Goal: Entertainment & Leisure: Consume media (video, audio)

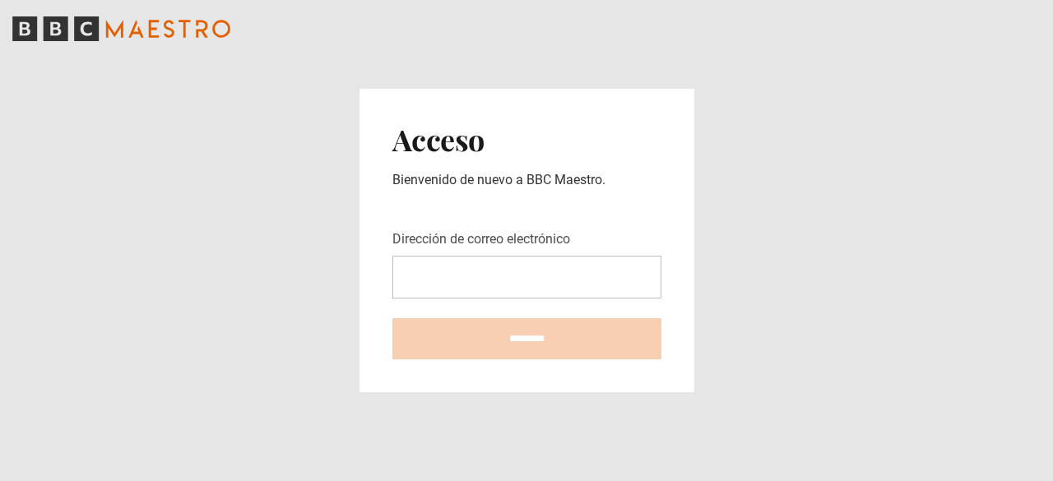
click at [477, 277] on input "Dirección de correo electrónico" at bounding box center [527, 277] width 269 height 43
type input "**********"
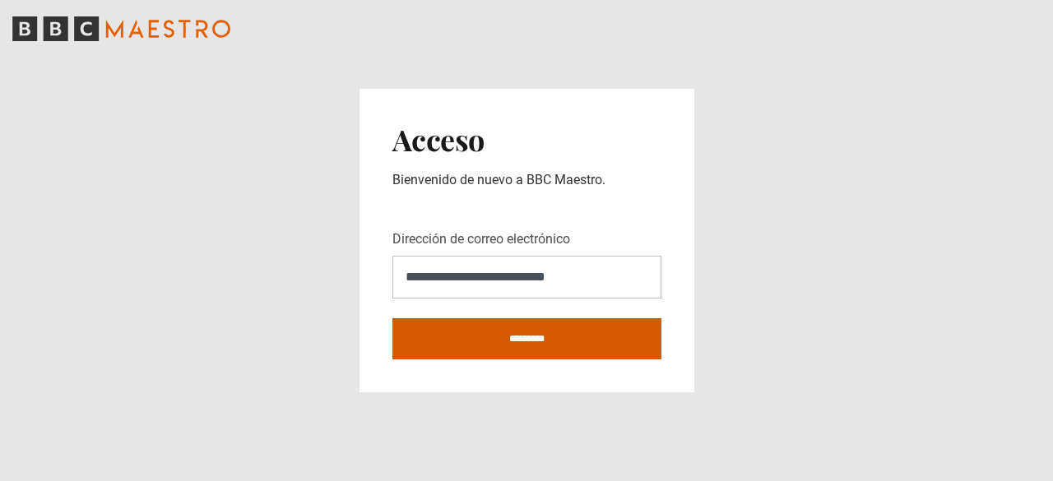
click at [522, 332] on input "*********" at bounding box center [527, 339] width 269 height 41
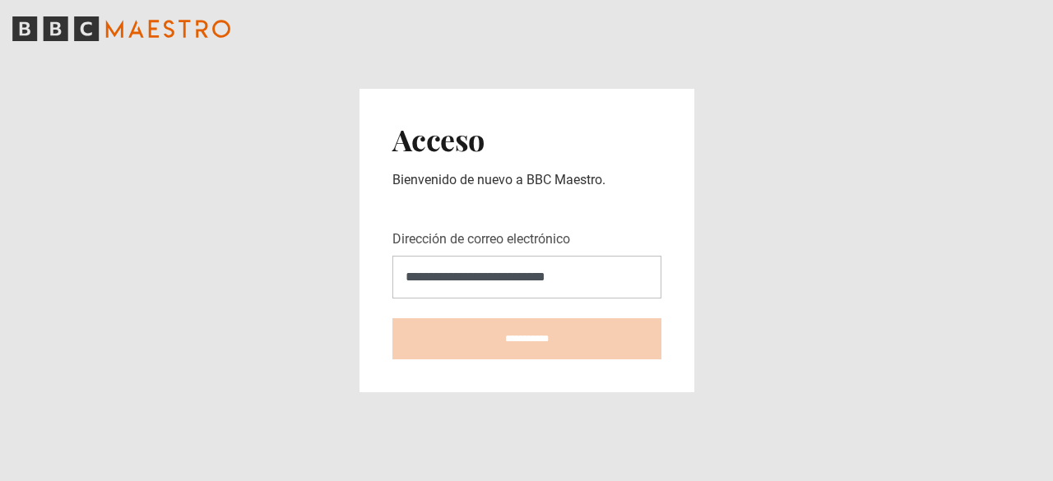
type input "**********"
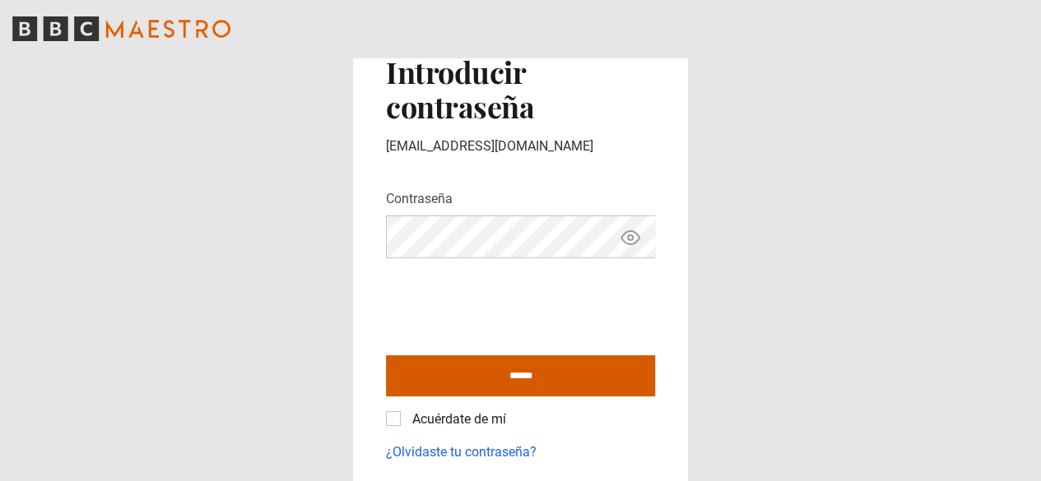
click at [514, 376] on input "******" at bounding box center [520, 376] width 269 height 41
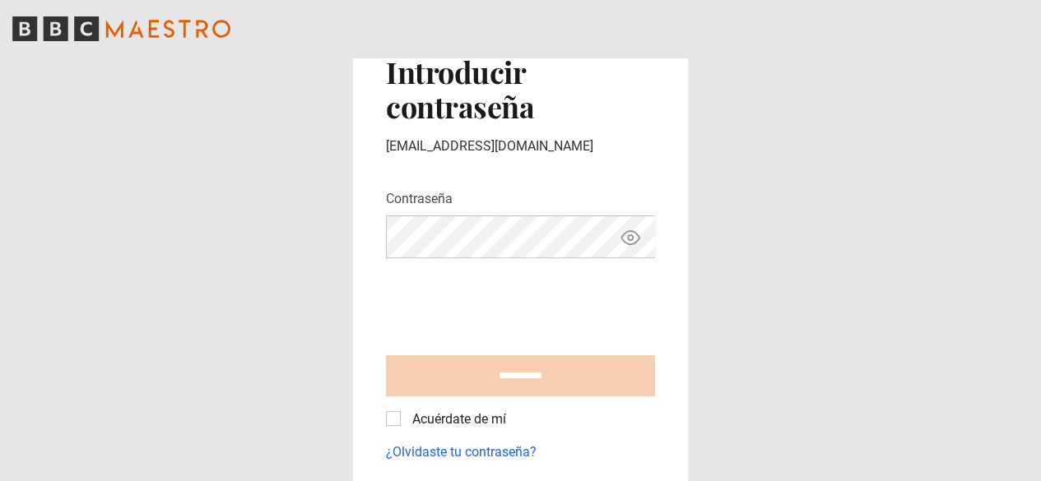
type input "**********"
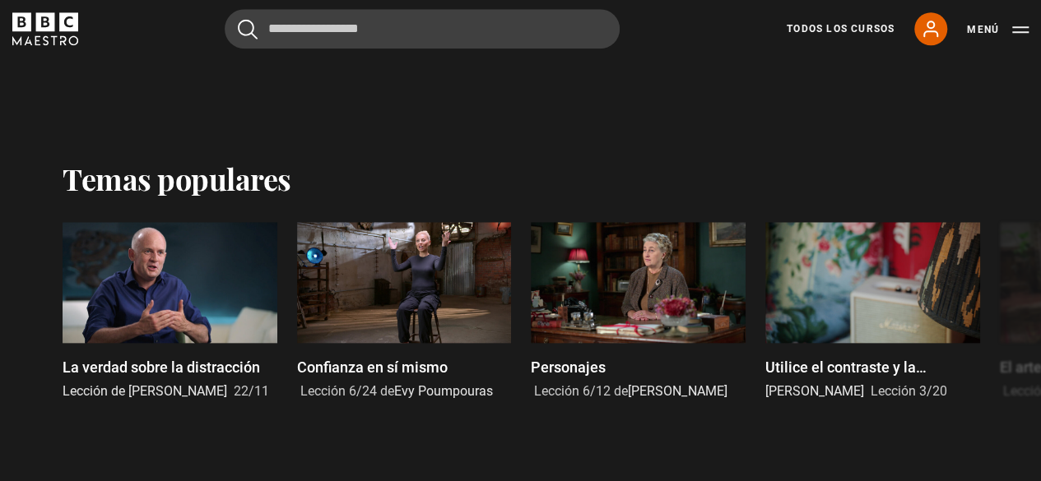
scroll to position [723, 0]
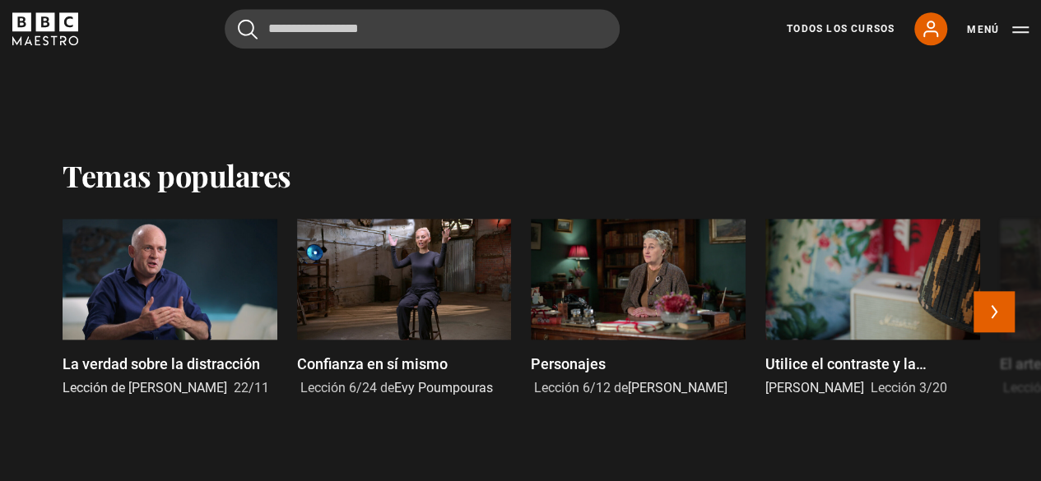
click at [380, 356] on font "Confianza en sí mismo" at bounding box center [372, 364] width 151 height 17
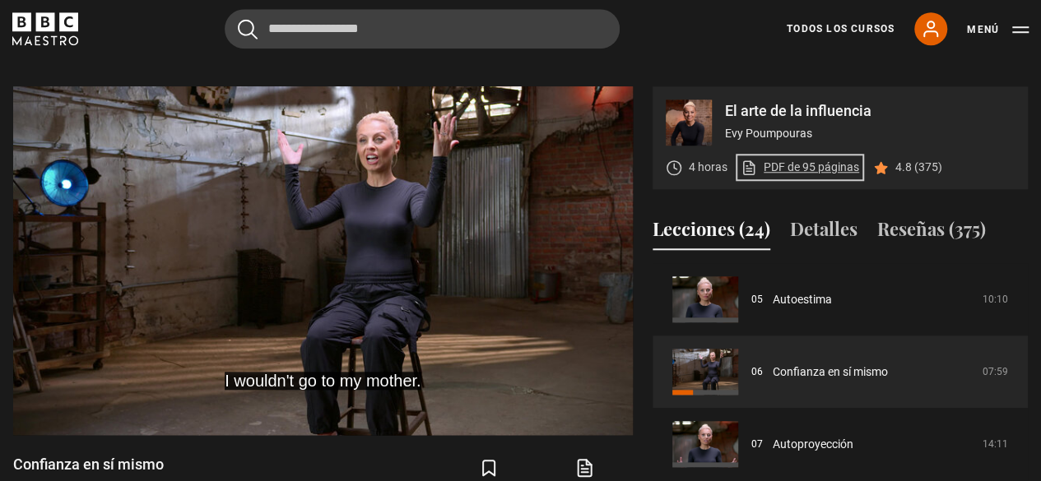
click at [798, 169] on link "PDF de 95 páginas (se abre en una nueva pestaña)" at bounding box center [800, 167] width 119 height 17
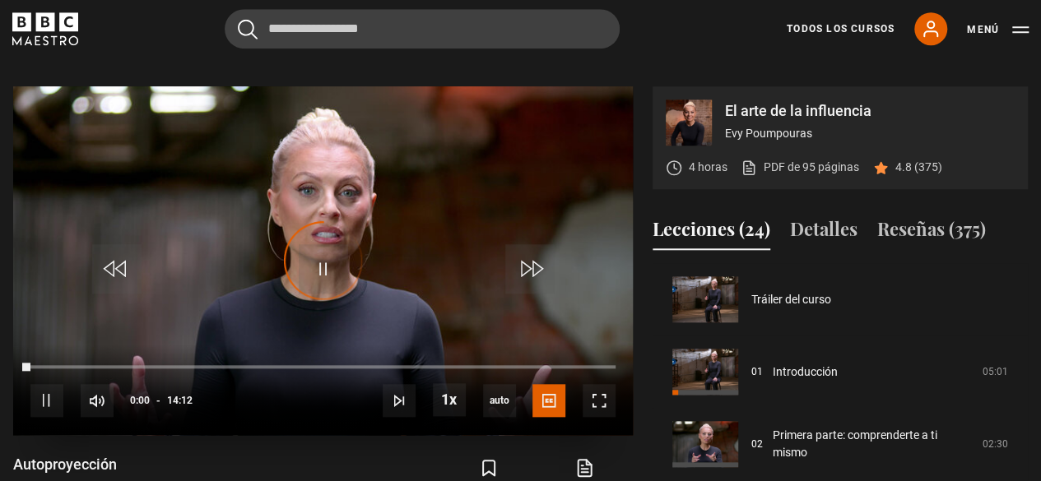
scroll to position [435, 0]
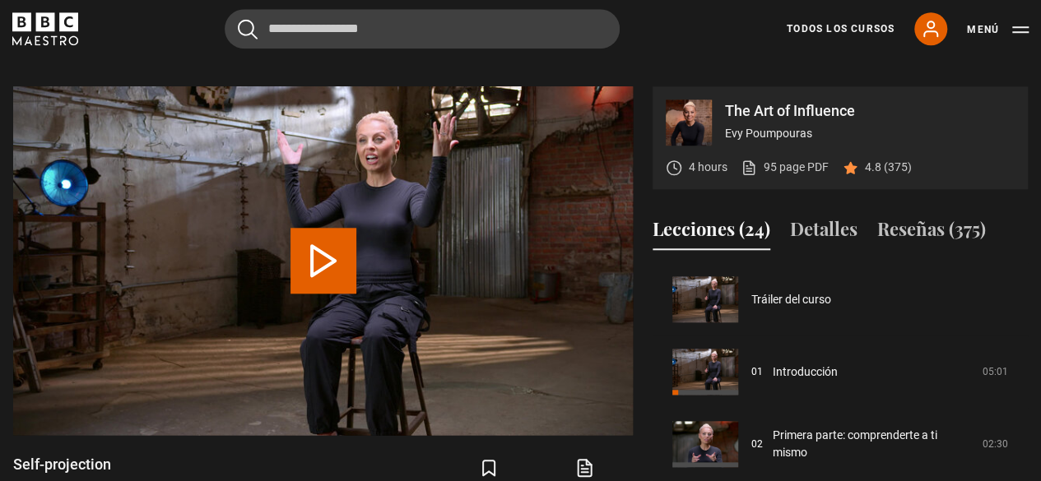
scroll to position [362, 0]
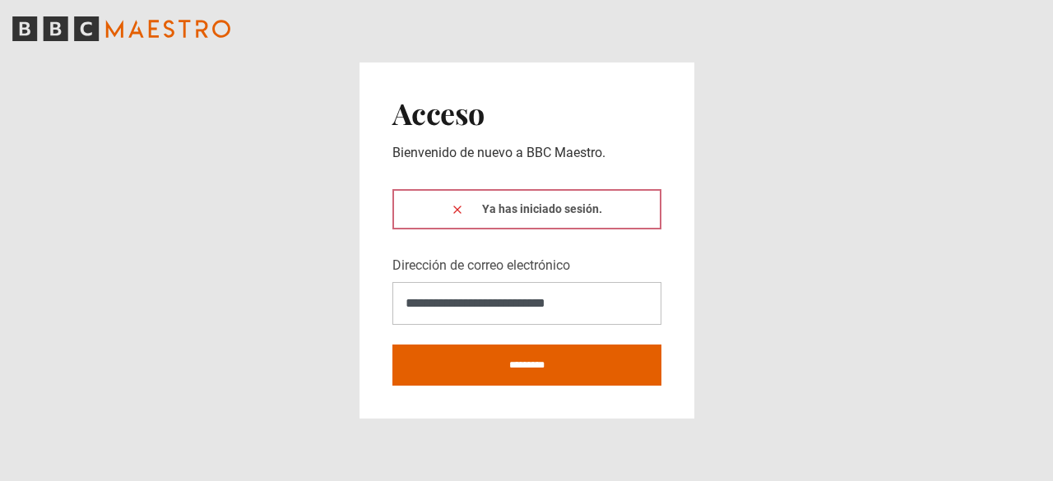
click at [456, 216] on icon at bounding box center [457, 209] width 13 height 13
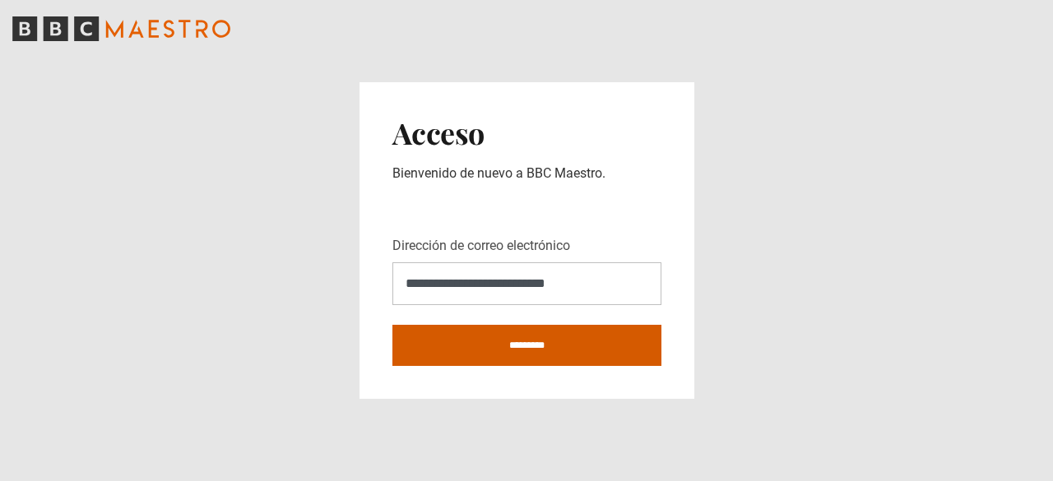
drag, startPoint x: 514, startPoint y: 337, endPoint x: 505, endPoint y: 353, distance: 18.4
click at [505, 353] on input "*********" at bounding box center [527, 345] width 269 height 41
type input "**********"
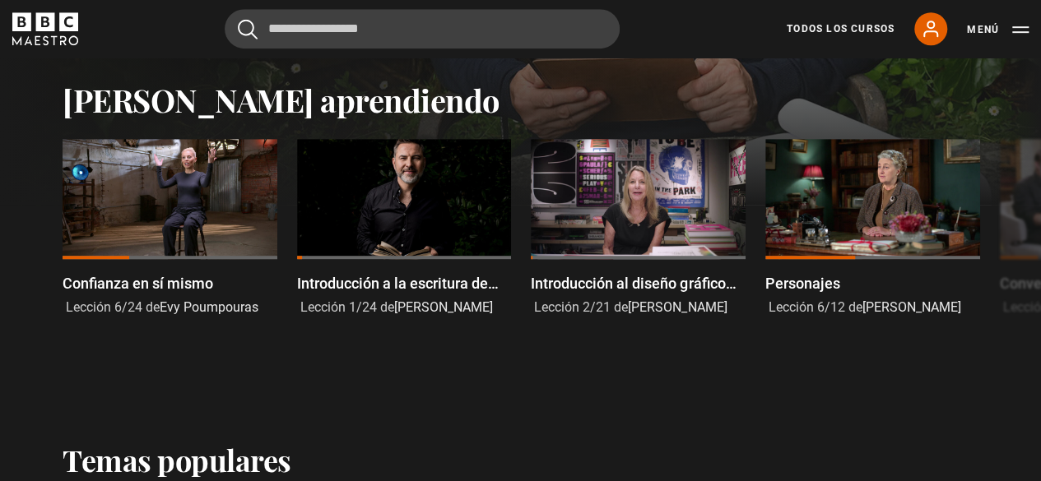
scroll to position [438, 0]
click at [1002, 240] on button "Próximo" at bounding box center [994, 250] width 41 height 41
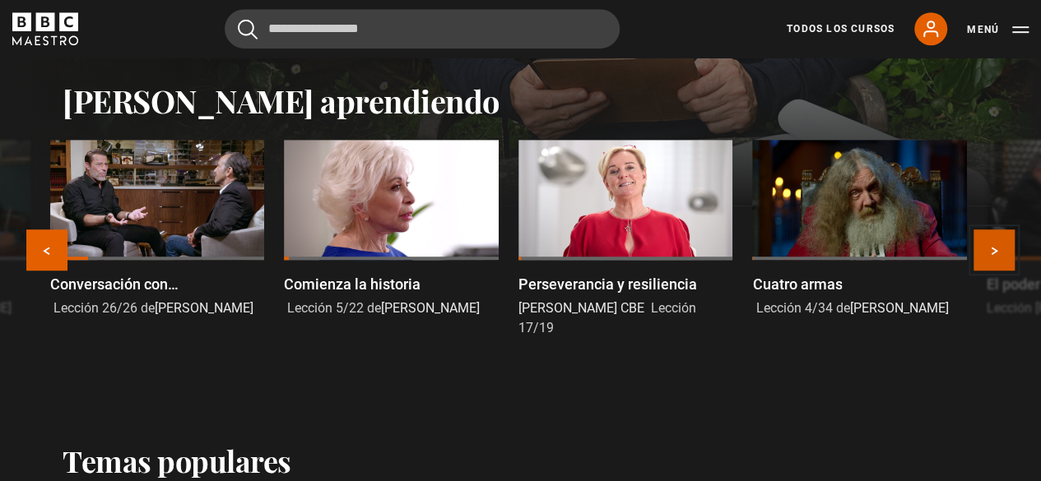
click at [1002, 240] on button "Próximo" at bounding box center [994, 250] width 41 height 41
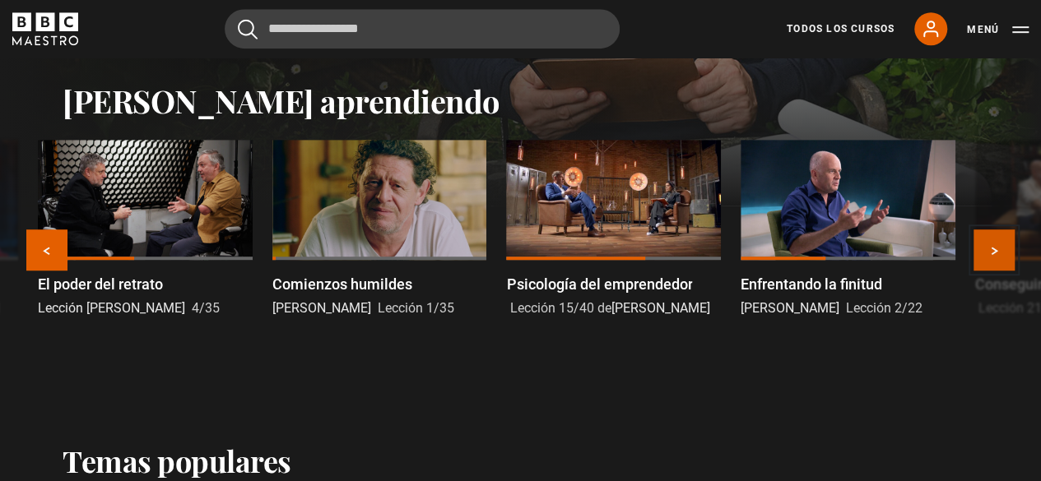
click at [1002, 240] on button "Próximo" at bounding box center [994, 250] width 41 height 41
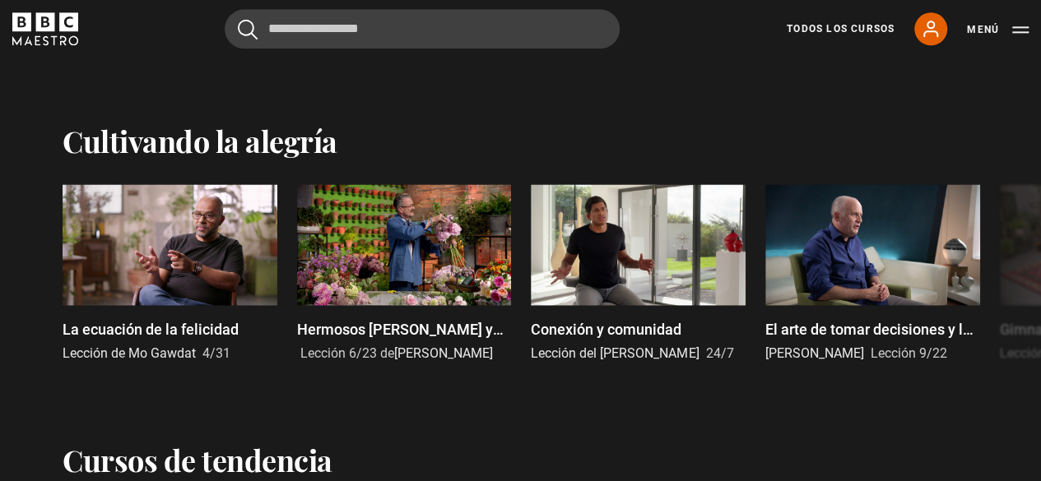
scroll to position [1132, 0]
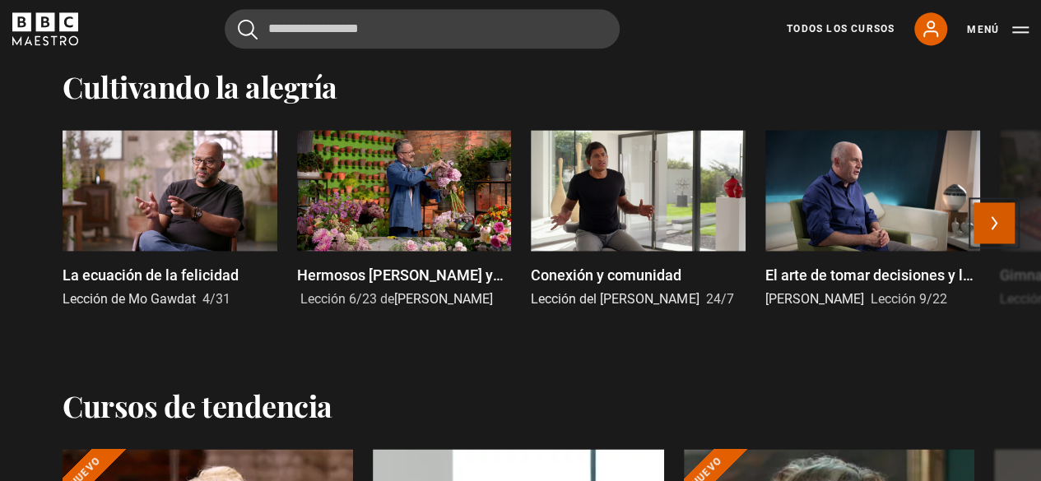
click at [988, 225] on button "Próximo" at bounding box center [994, 222] width 41 height 41
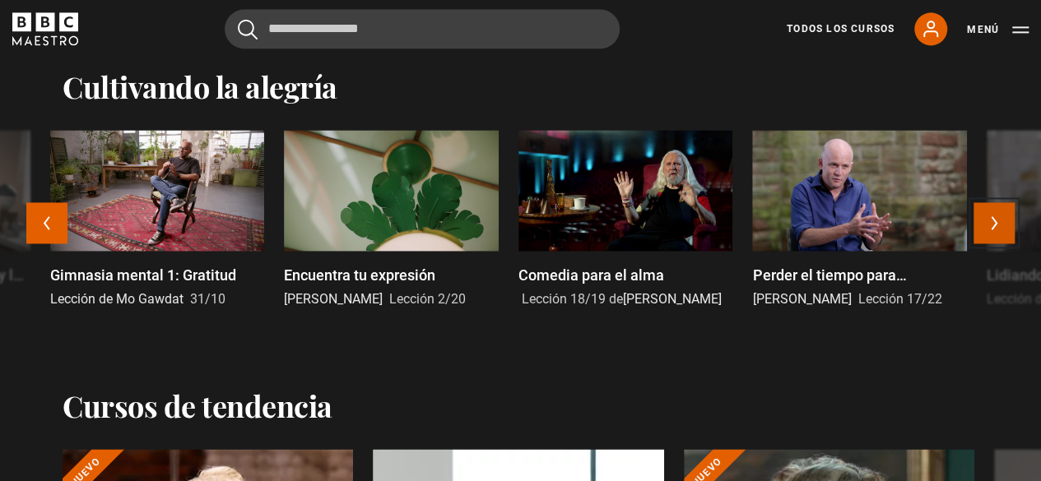
click at [988, 225] on button "Próximo" at bounding box center [994, 222] width 41 height 41
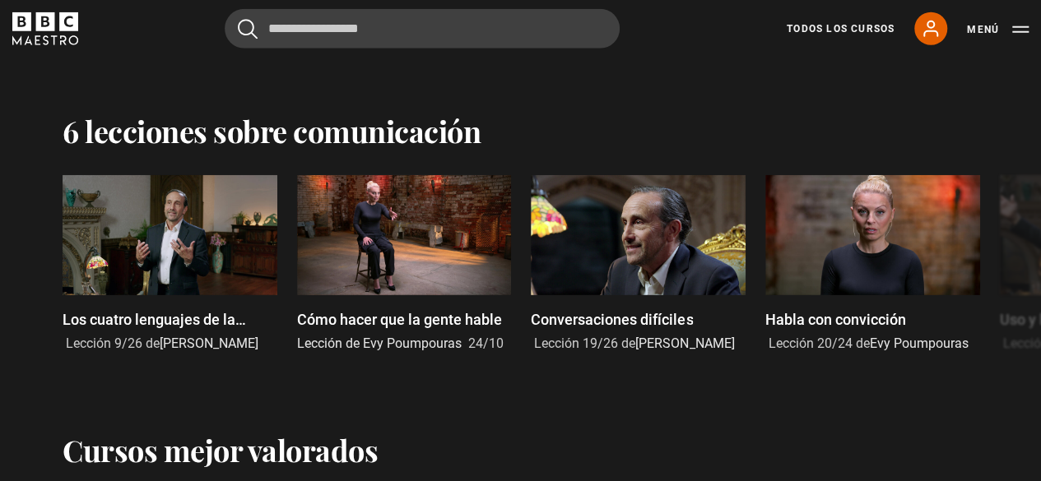
scroll to position [2261, 0]
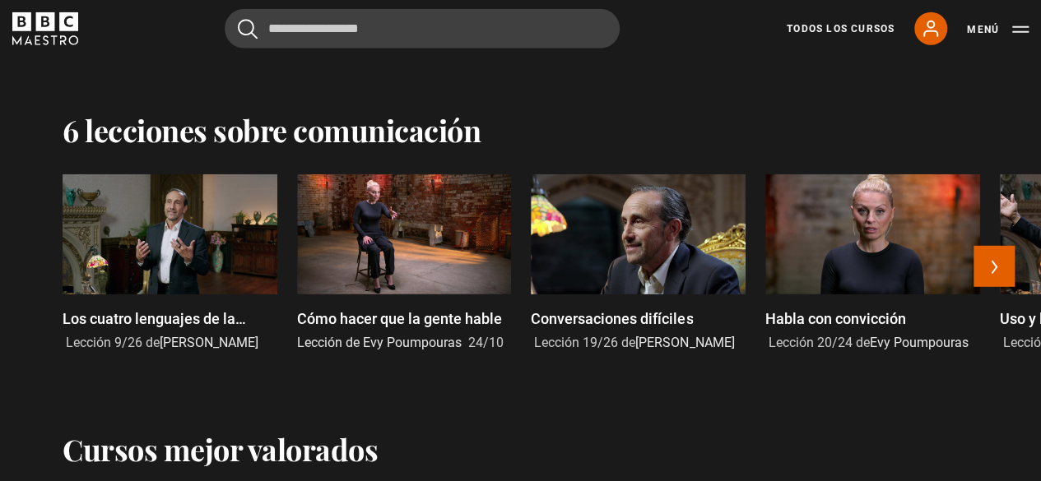
click at [211, 271] on div at bounding box center [170, 234] width 215 height 121
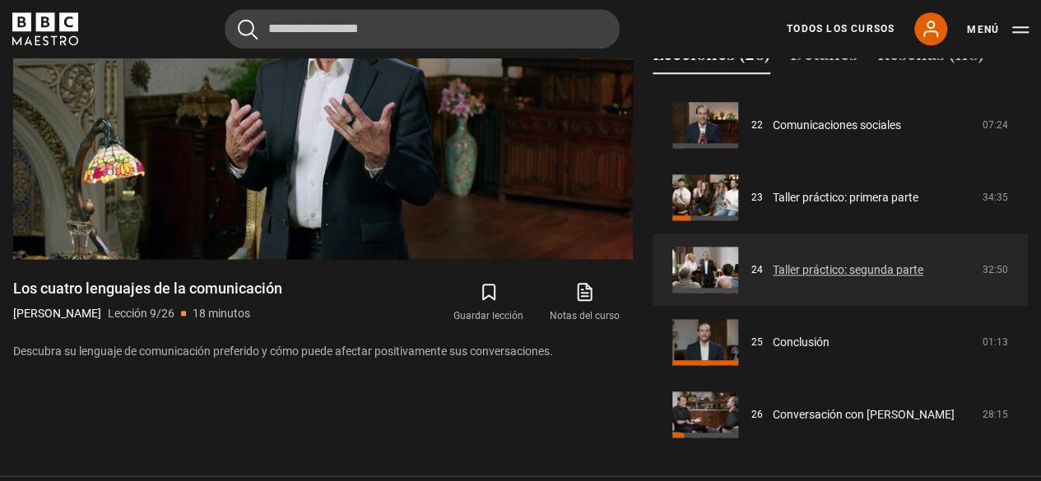
scroll to position [1593, 0]
click at [773, 273] on link "Taller práctico: segunda parte" at bounding box center [848, 268] width 151 height 17
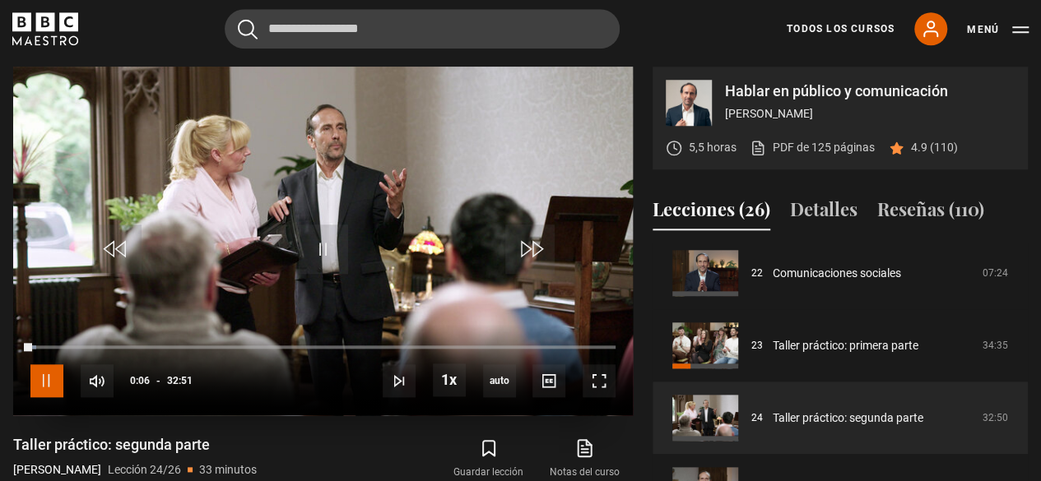
click at [48, 374] on span "Video Player" at bounding box center [46, 381] width 33 height 33
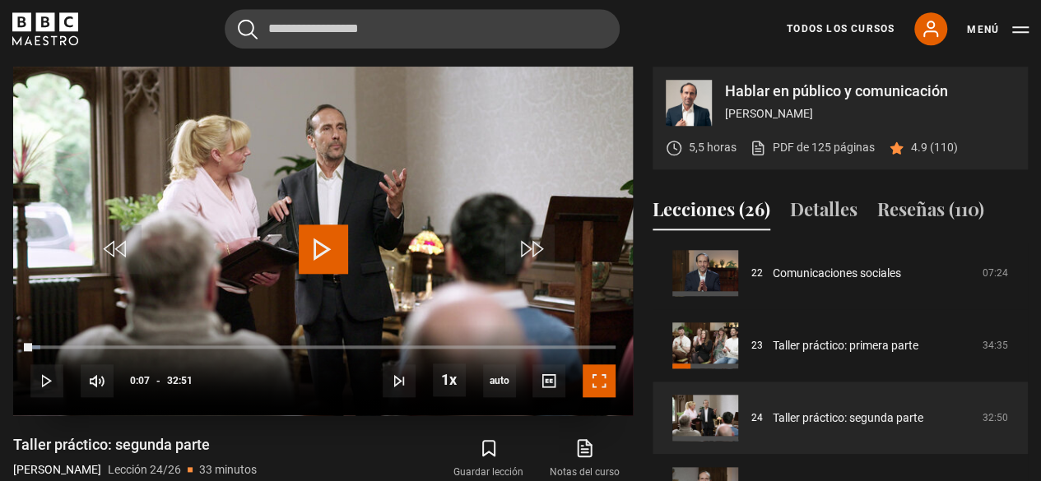
click at [598, 383] on span "Video Player" at bounding box center [599, 381] width 33 height 33
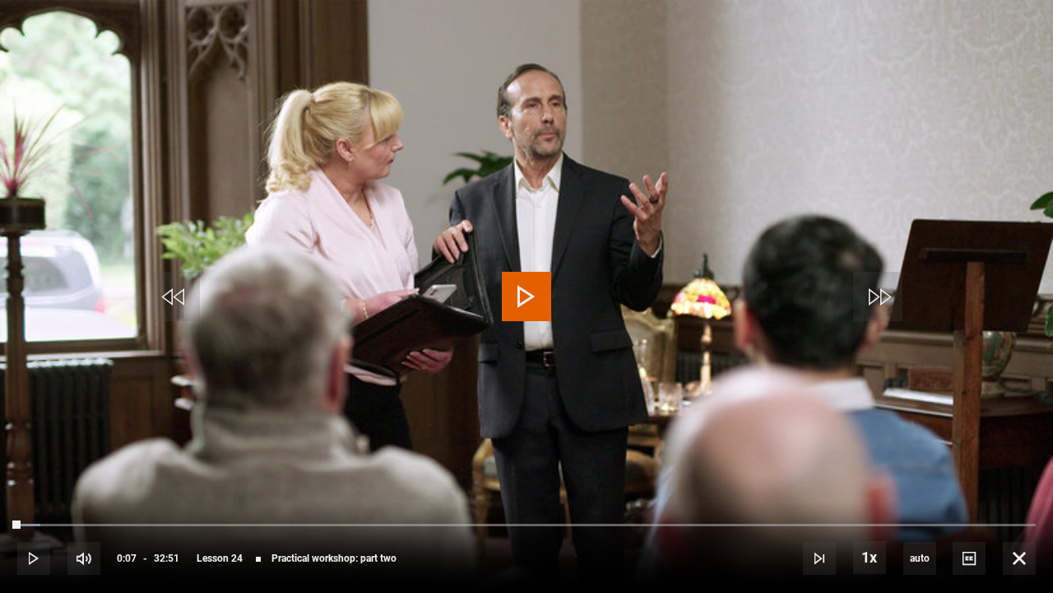
click at [522, 288] on span "Video Player" at bounding box center [526, 296] width 49 height 49
click at [528, 303] on span "Video Player" at bounding box center [526, 296] width 49 height 49
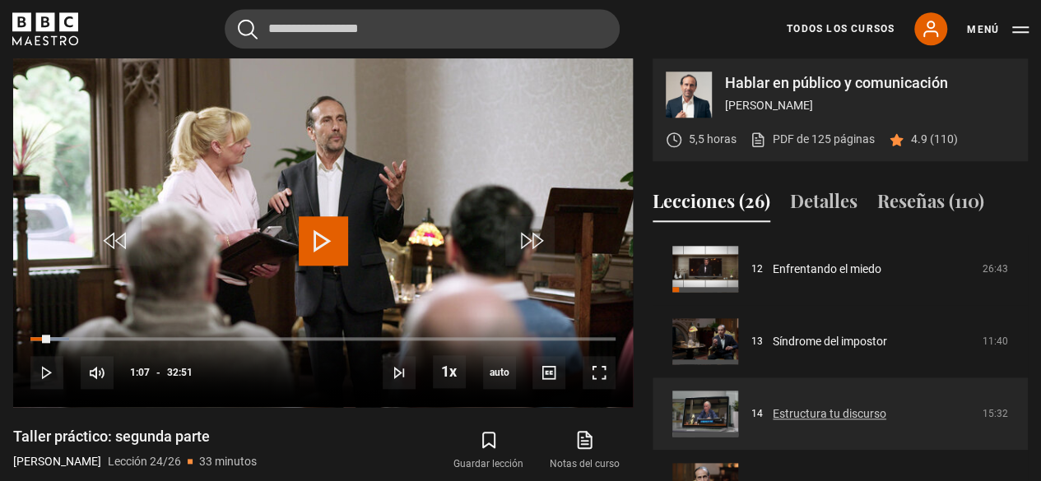
scroll to position [863, 0]
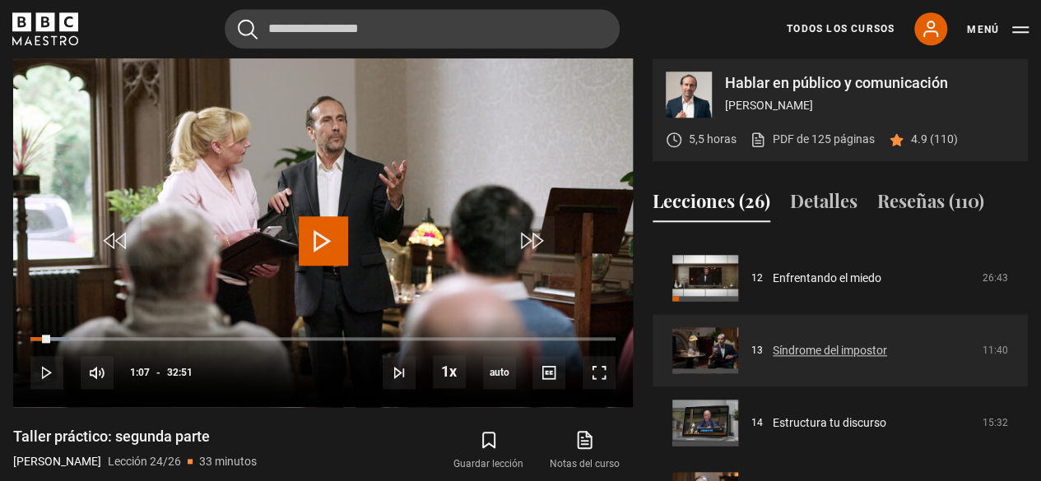
click at [817, 348] on link "Síndrome del impostor" at bounding box center [830, 350] width 114 height 17
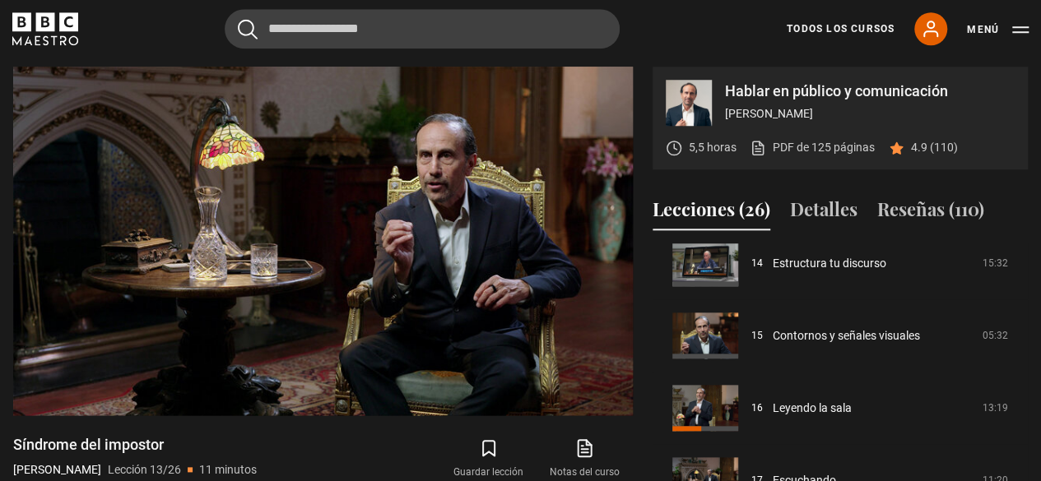
scroll to position [1031, 0]
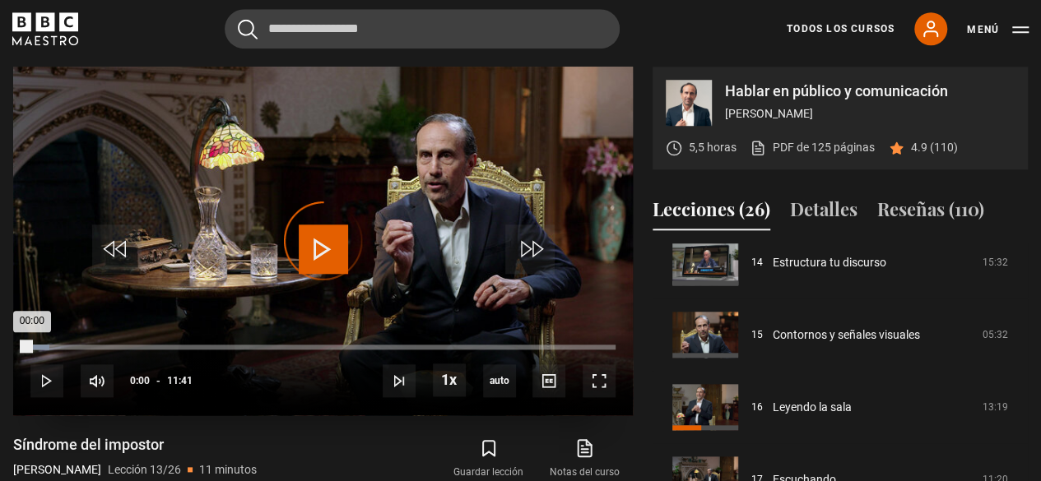
click at [30, 345] on div "00:00" at bounding box center [30, 347] width 0 height 5
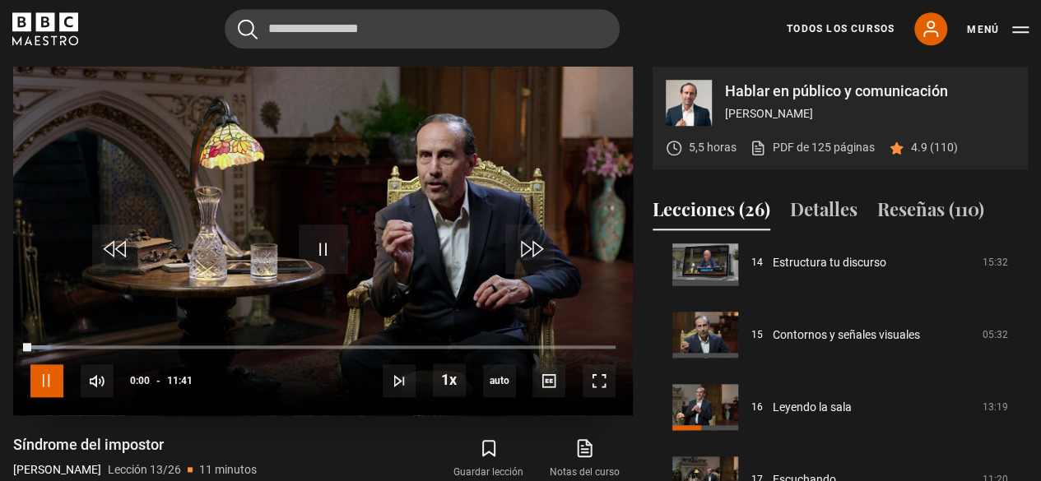
click at [48, 382] on span "Video Player" at bounding box center [46, 381] width 33 height 33
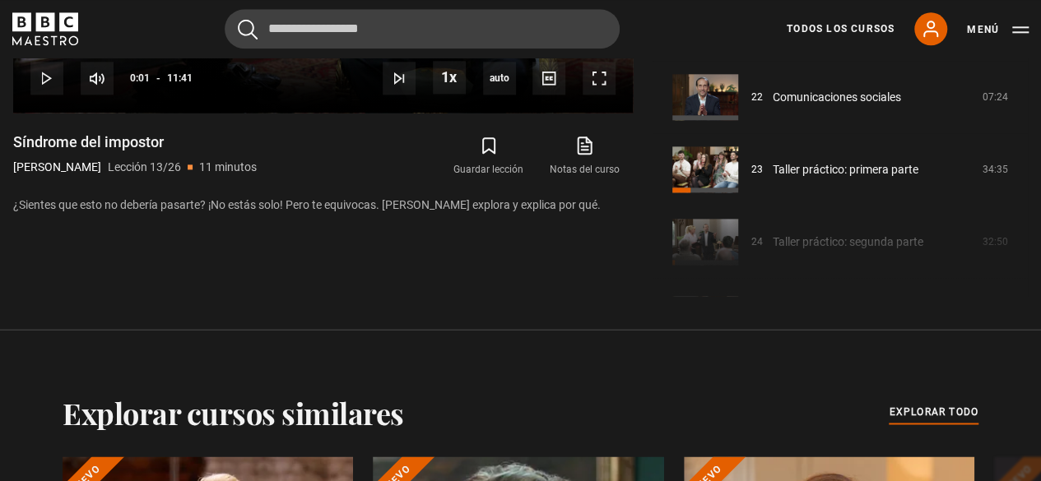
scroll to position [915, 0]
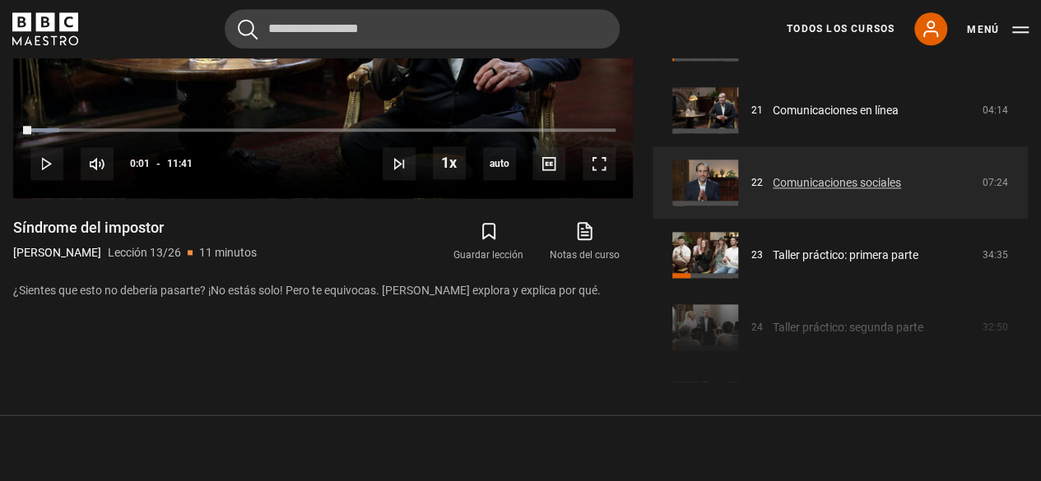
click at [818, 183] on link "Comunicaciones sociales" at bounding box center [837, 182] width 128 height 17
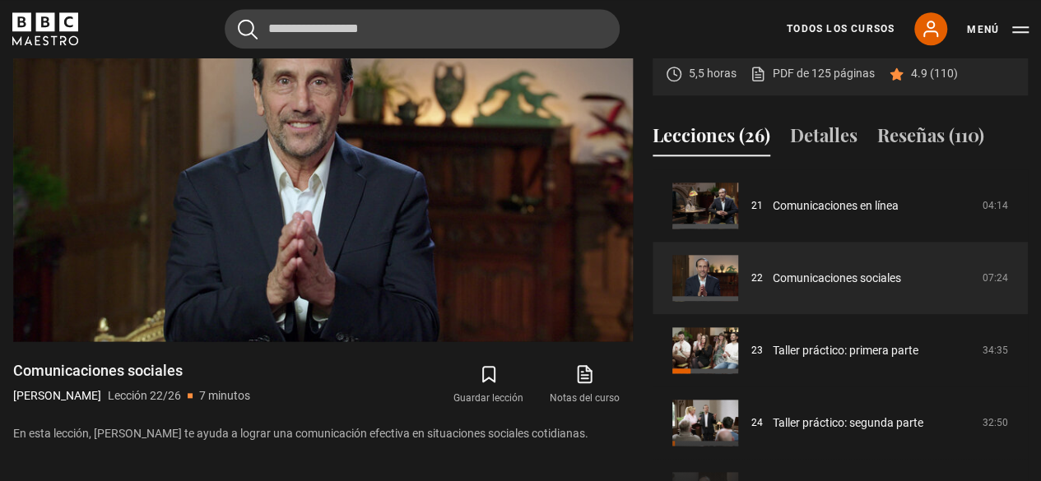
scroll to position [765, 0]
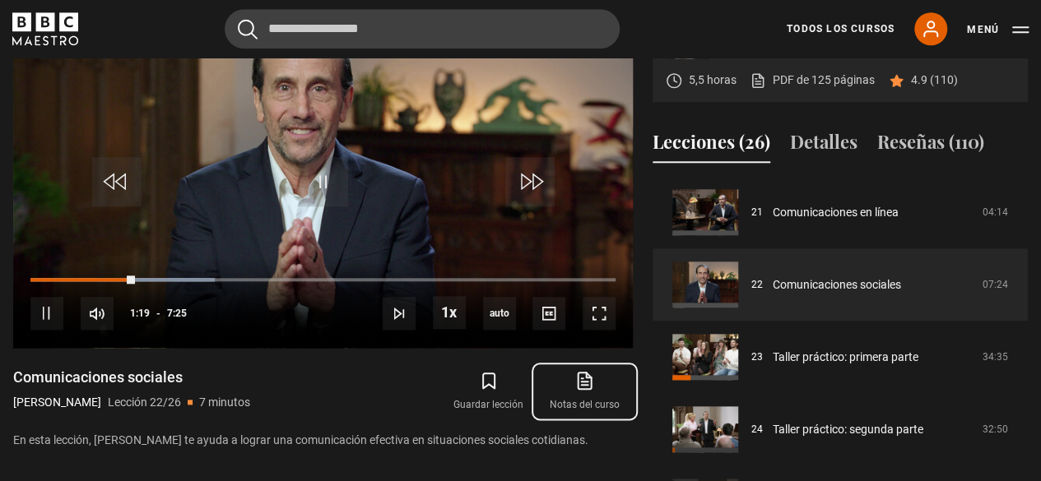
click at [589, 390] on link "Notas del curso Se abre en una nueva [PERSON_NAME]" at bounding box center [585, 392] width 96 height 48
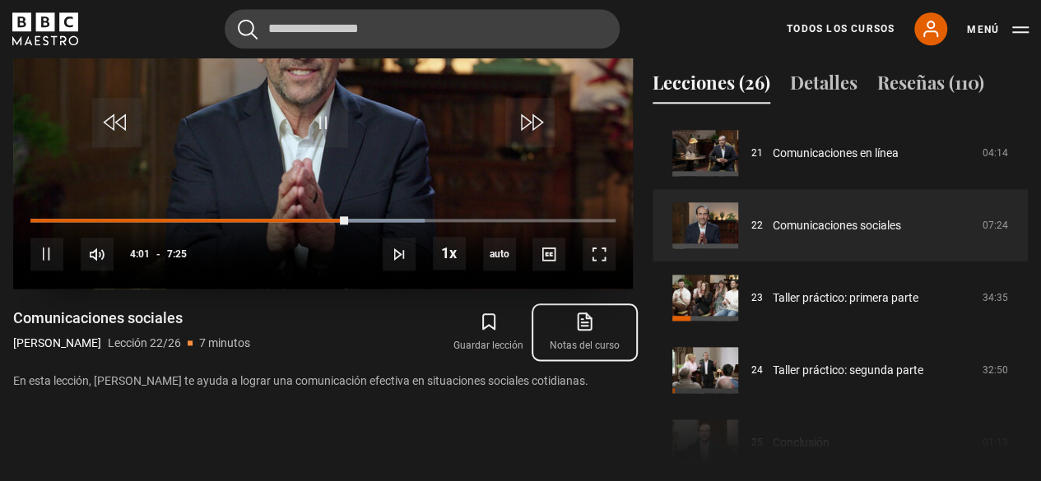
scroll to position [826, 0]
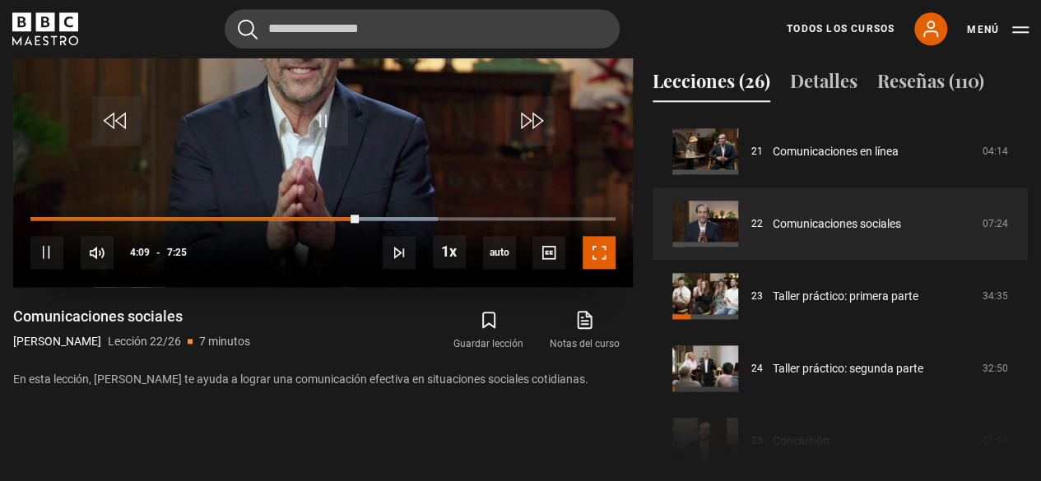
click at [595, 256] on span "Video Player" at bounding box center [599, 252] width 33 height 33
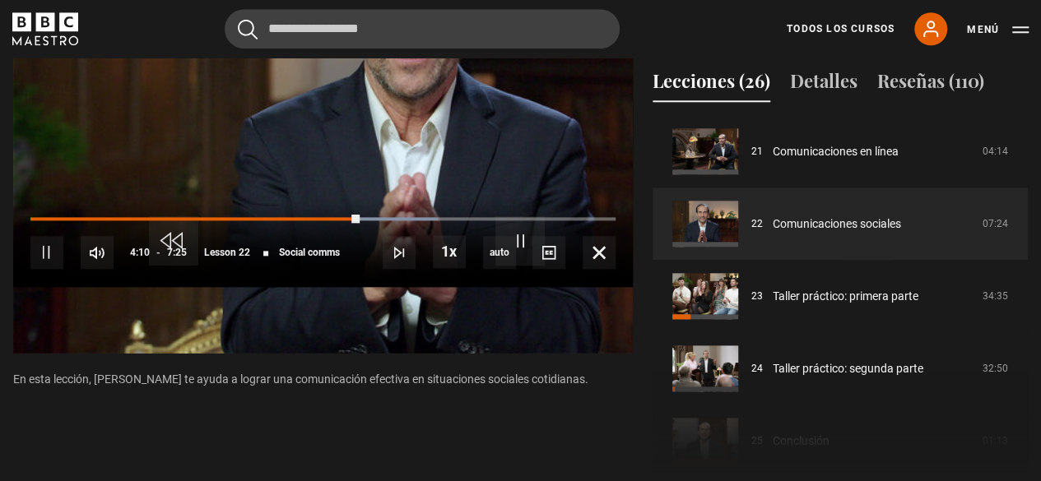
scroll to position [764, 0]
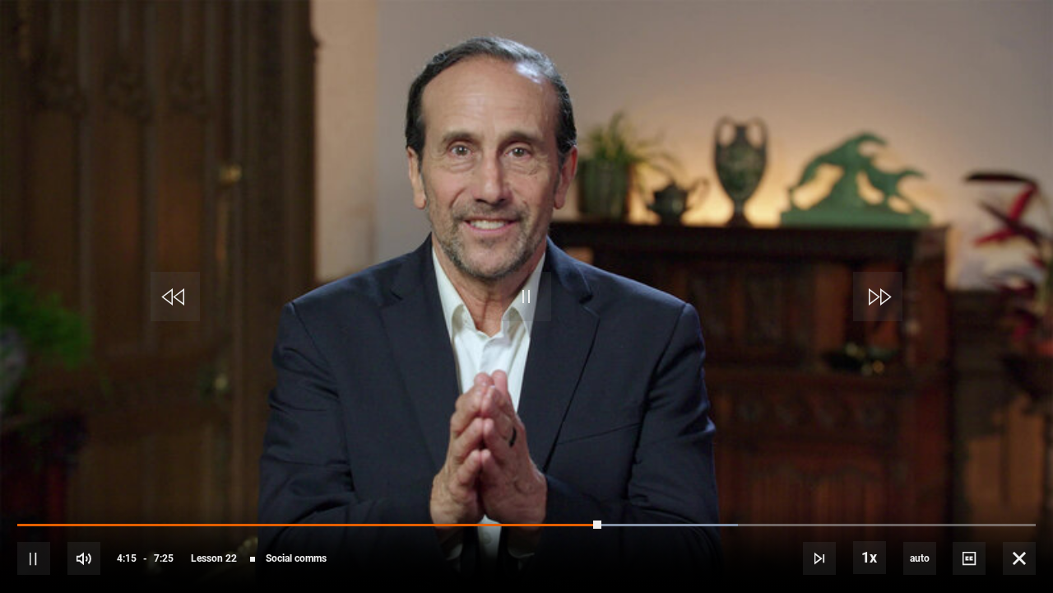
click at [21, 481] on div "10s Skip Back 10 seconds Pause 10s Skip Forward 10 seconds Loaded : 70.79% 0:02…" at bounding box center [526, 546] width 1053 height 91
click at [23, 481] on div "10s Skip Back 10 seconds Pause 10s Skip Forward 10 seconds Loaded : 70.79% 0:02…" at bounding box center [526, 546] width 1053 height 91
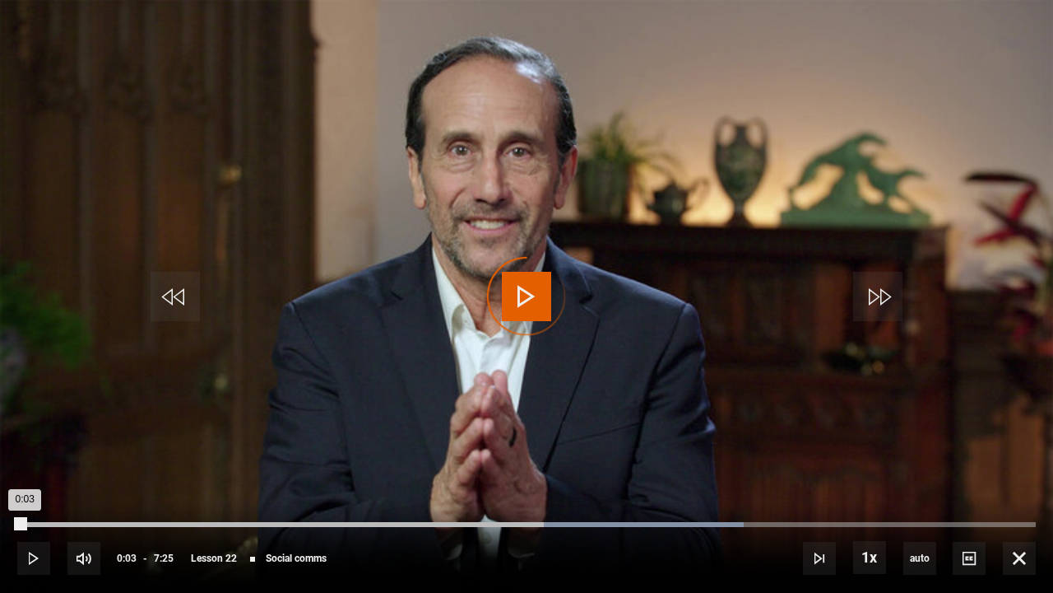
click at [24, 481] on div "Loaded : 71.31% 0:03 0:03" at bounding box center [526, 524] width 1019 height 5
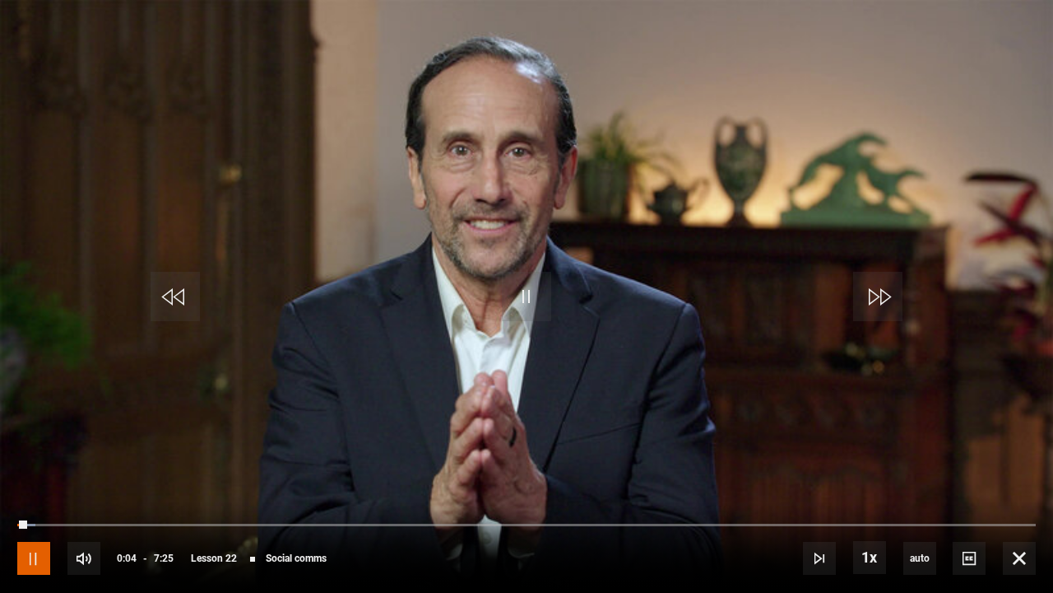
click at [33, 481] on span "Video Player" at bounding box center [33, 558] width 33 height 33
drag, startPoint x: 31, startPoint y: 567, endPoint x: 16, endPoint y: 570, distance: 15.0
click at [17, 481] on span "Video Player" at bounding box center [33, 558] width 33 height 33
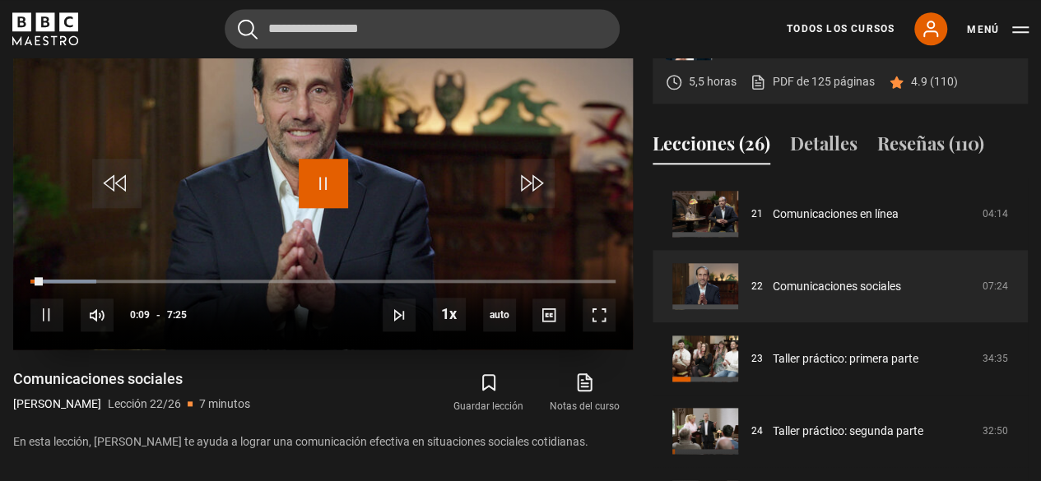
click at [328, 184] on span "Video Player" at bounding box center [323, 183] width 49 height 49
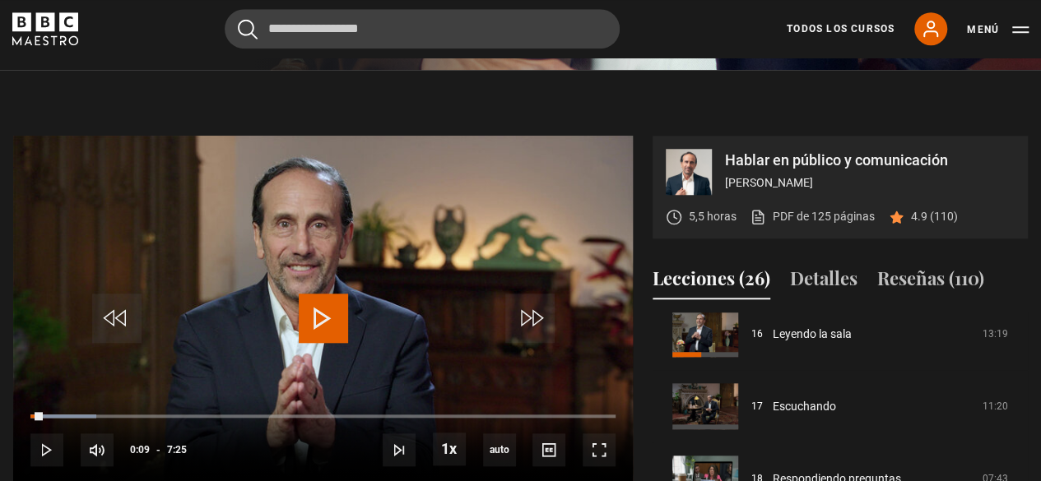
scroll to position [627, 0]
